Goal: Subscribe to service/newsletter

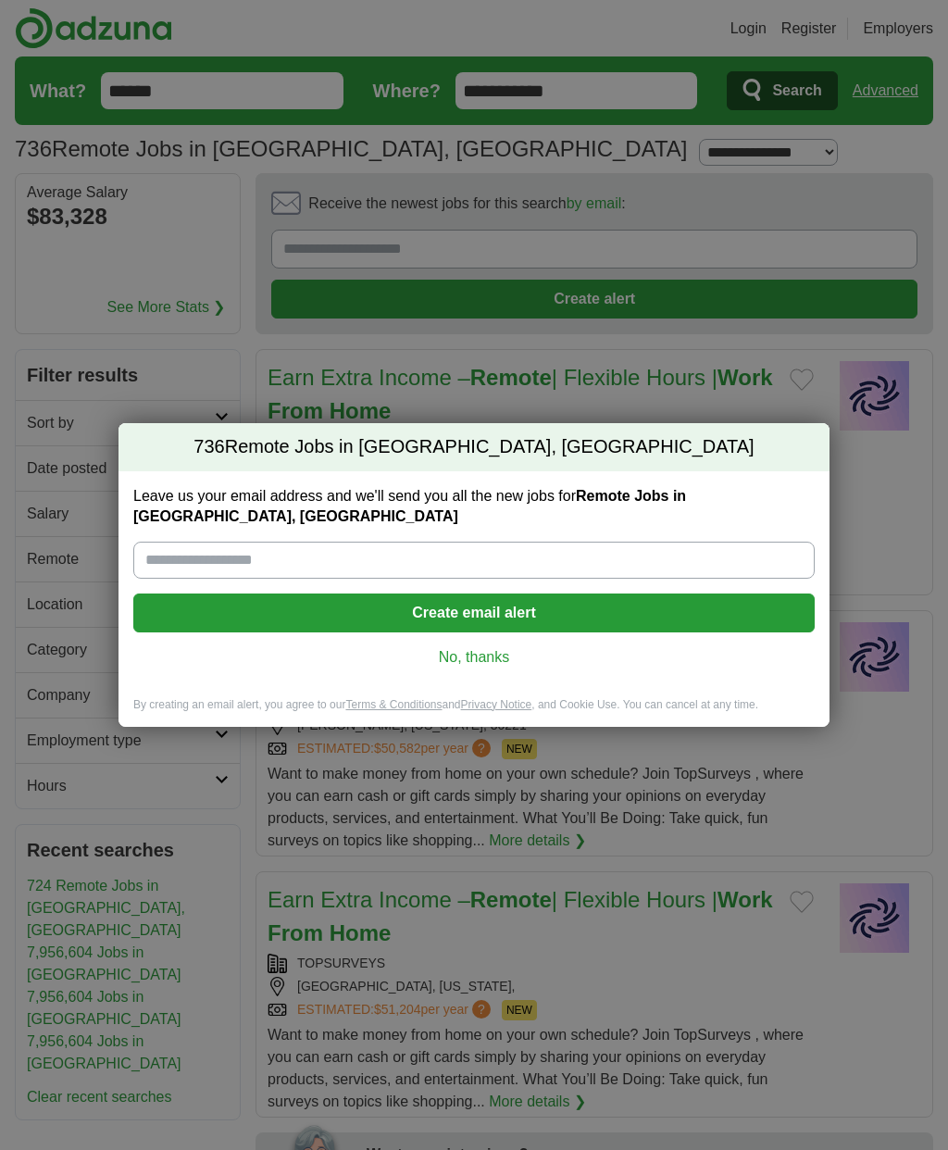
click at [224, 516] on label "Leave us your email address and we'll send you all the new jobs for Remote Jobs…" at bounding box center [473, 506] width 681 height 41
click at [224, 542] on input "Leave us your email address and we'll send you all the new jobs for Remote Jobs…" at bounding box center [473, 560] width 681 height 37
type input "**********"
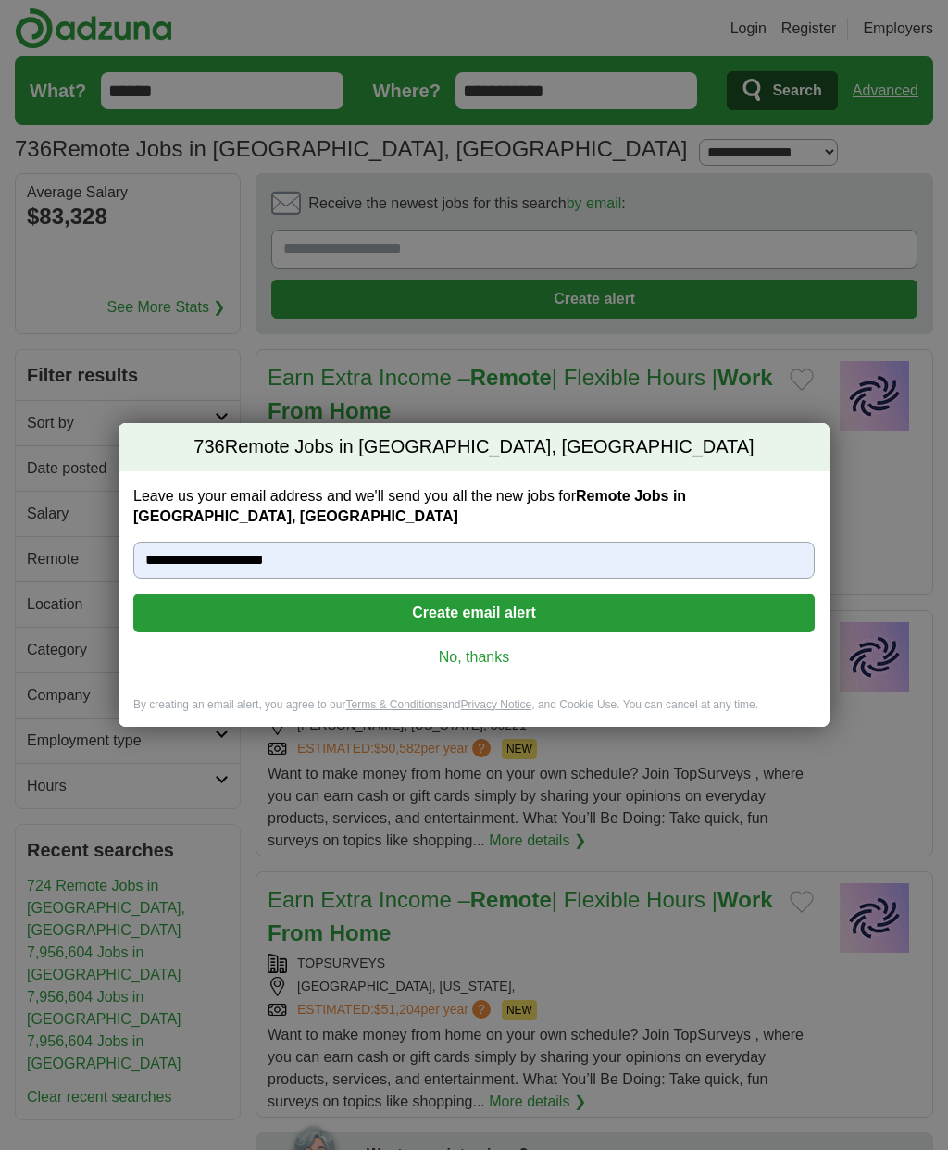
click at [201, 600] on button "Create email alert" at bounding box center [473, 612] width 681 height 39
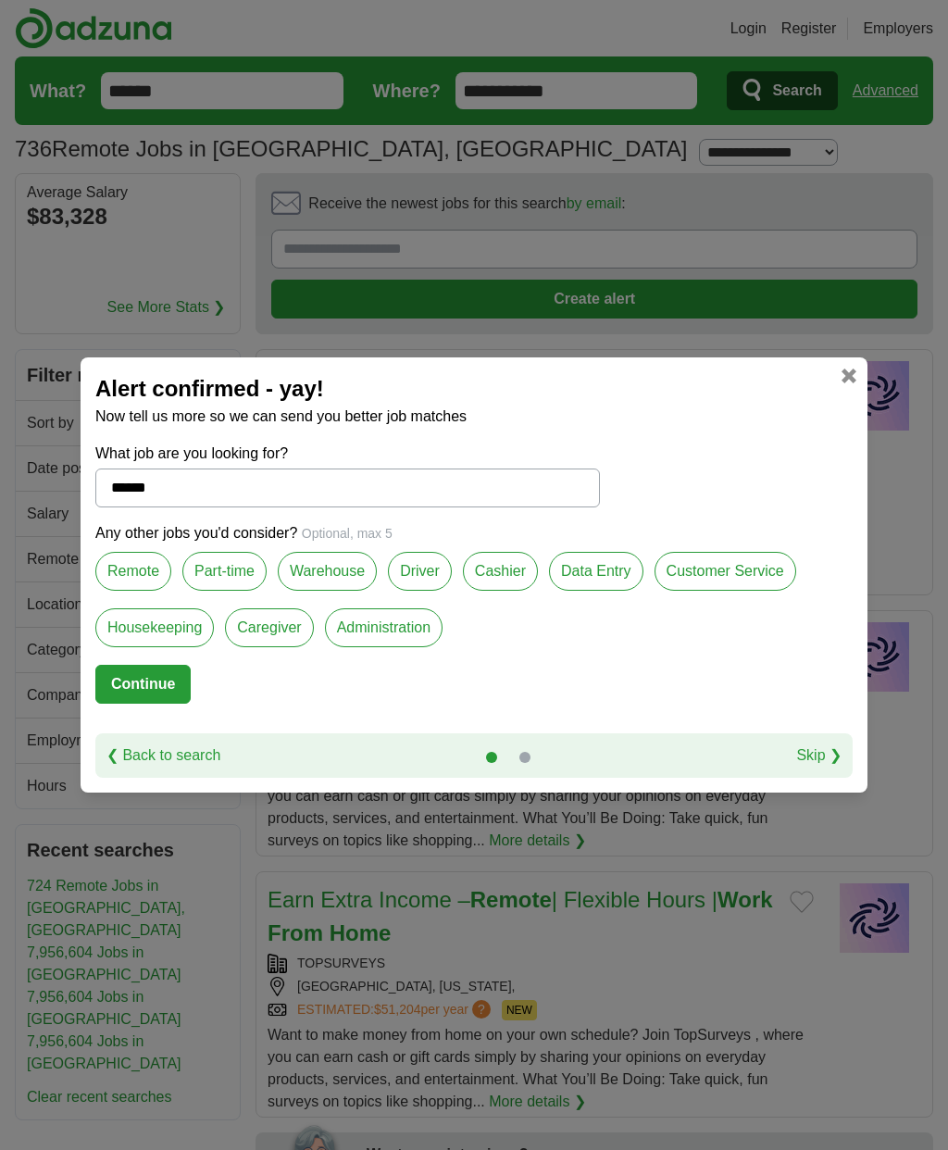
click at [141, 568] on label "Remote" at bounding box center [133, 571] width 76 height 39
click at [228, 554] on label "Part-time" at bounding box center [224, 571] width 84 height 39
click at [381, 609] on label "Administration" at bounding box center [384, 627] width 118 height 39
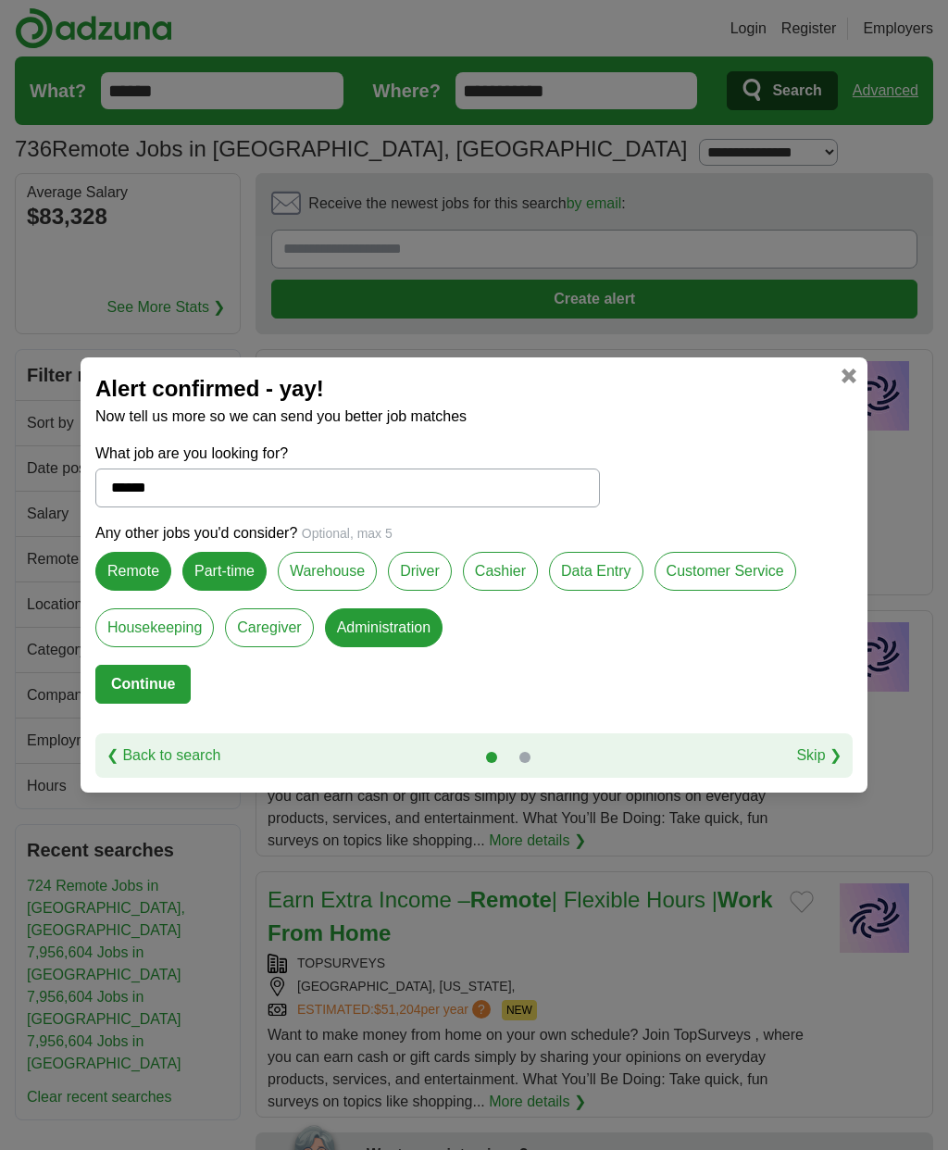
click at [139, 674] on button "Continue" at bounding box center [142, 684] width 95 height 39
select select "*"
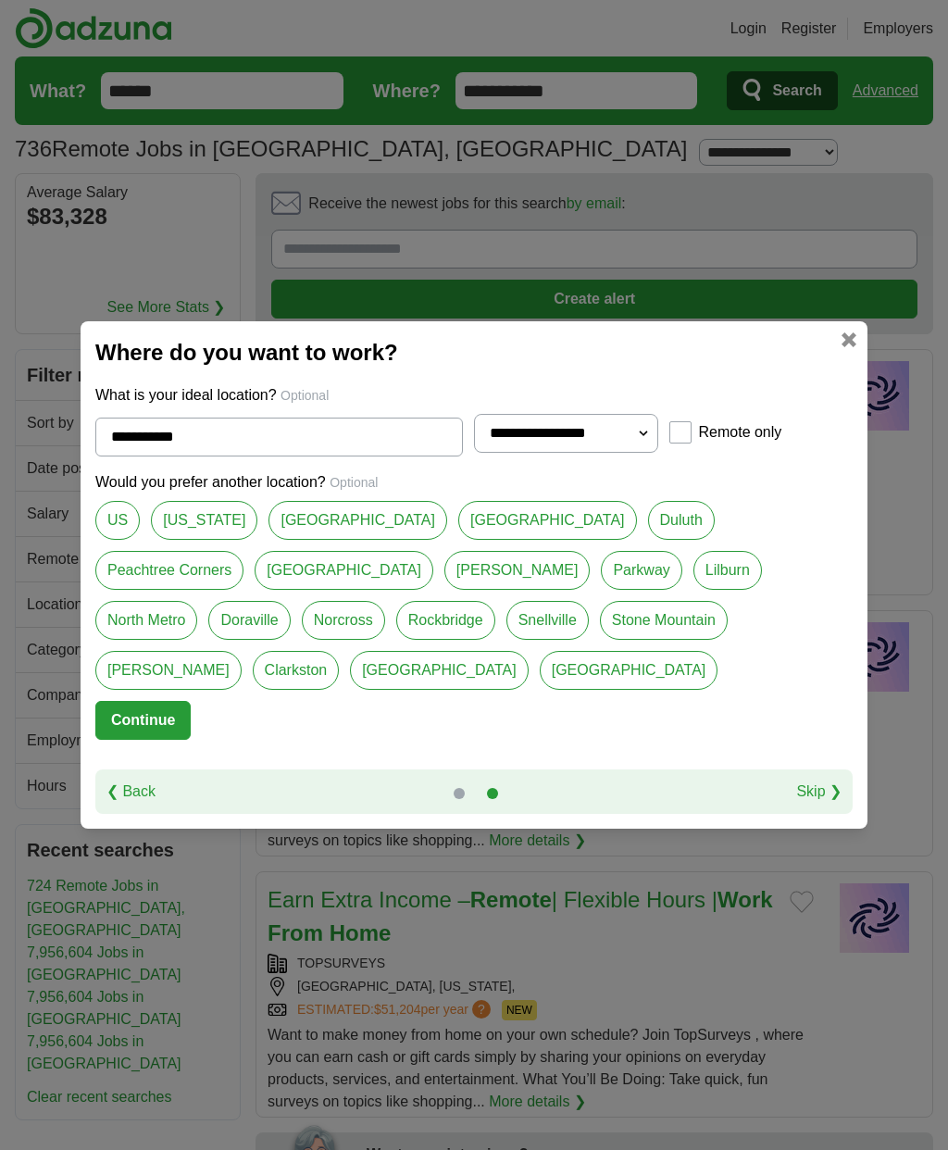
click at [522, 431] on select "**********" at bounding box center [566, 433] width 184 height 39
click at [693, 575] on link "Lilburn" at bounding box center [727, 570] width 69 height 39
click at [444, 570] on link "[PERSON_NAME]" at bounding box center [517, 570] width 146 height 39
click at [693, 578] on link "Lilburn" at bounding box center [727, 570] width 69 height 39
type input "*******"
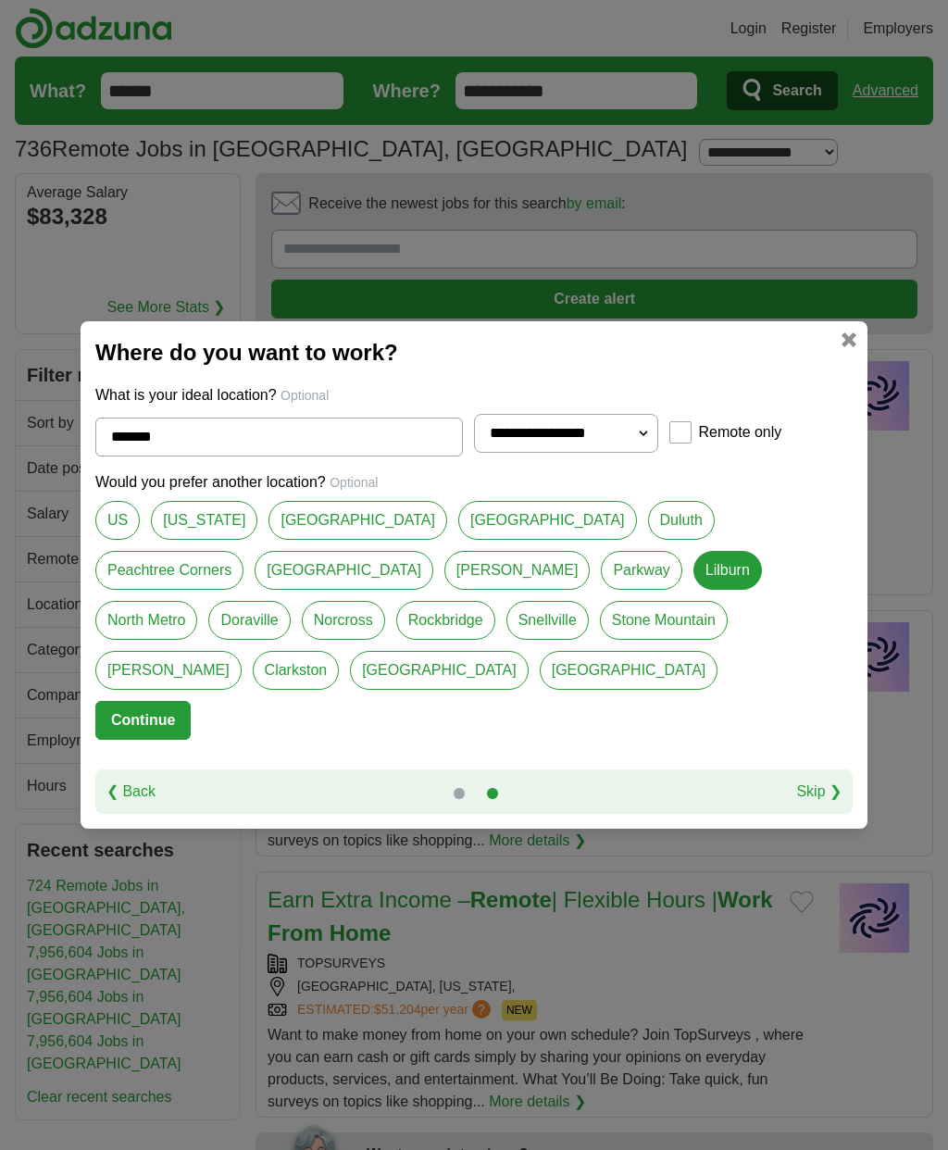
click at [144, 720] on button "Continue" at bounding box center [142, 720] width 95 height 39
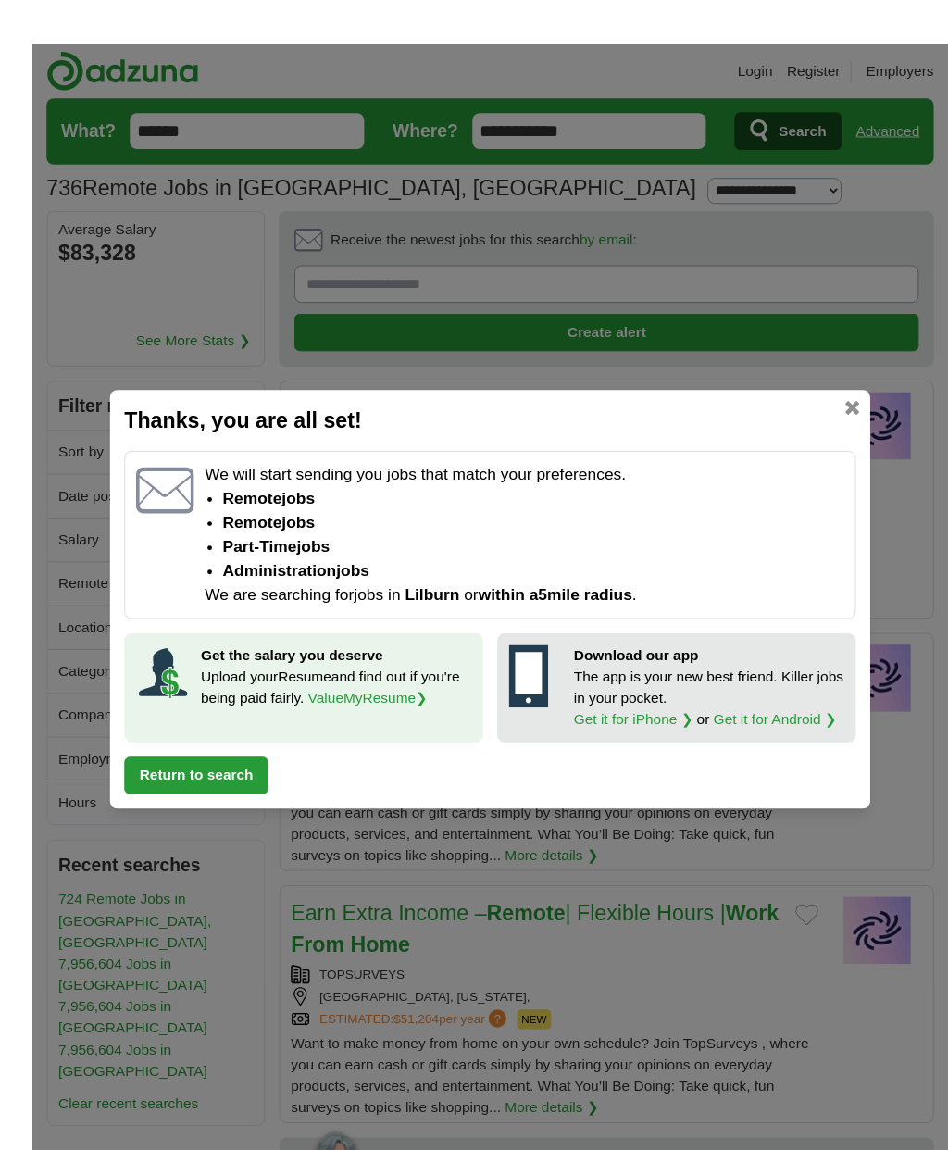
scroll to position [25, 0]
